Goal: Transaction & Acquisition: Book appointment/travel/reservation

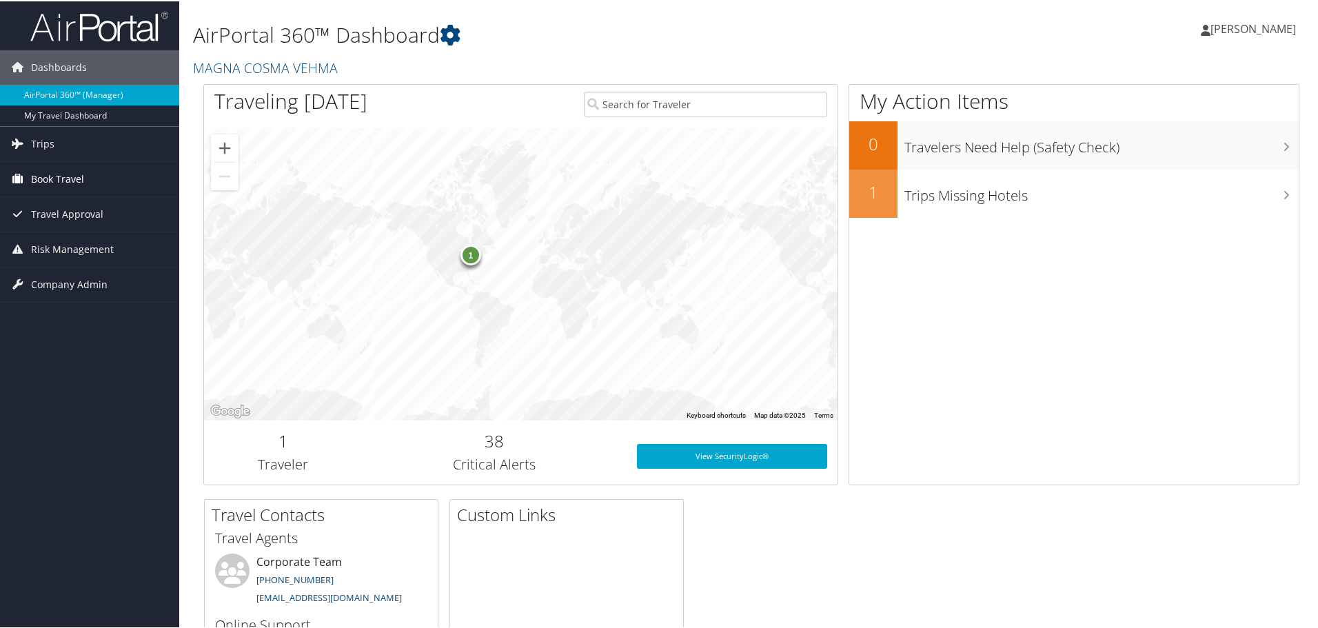
click at [68, 174] on span "Book Travel" at bounding box center [57, 178] width 53 height 34
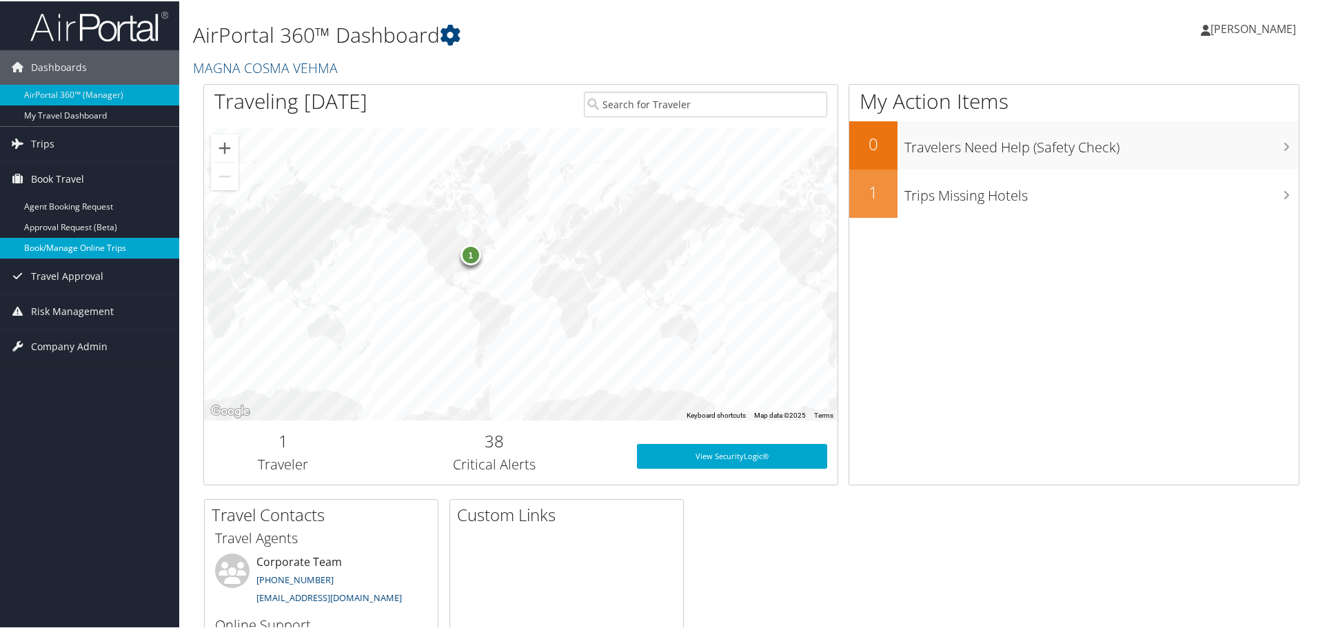
click at [90, 247] on link "Book/Manage Online Trips" at bounding box center [89, 247] width 179 height 21
